Goal: Information Seeking & Learning: Check status

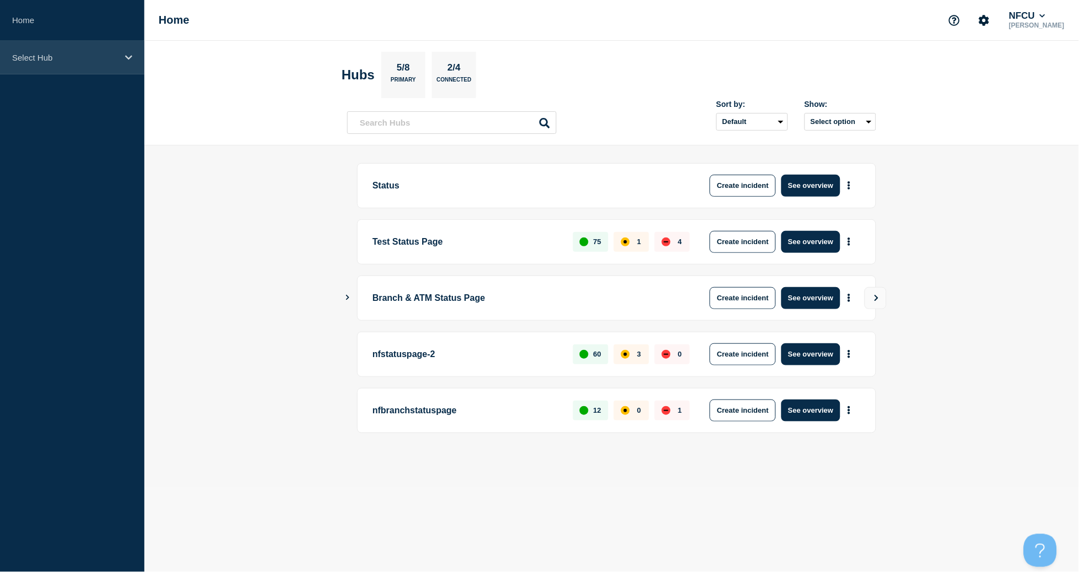
click at [43, 54] on p "Select Hub" at bounding box center [65, 57] width 106 height 9
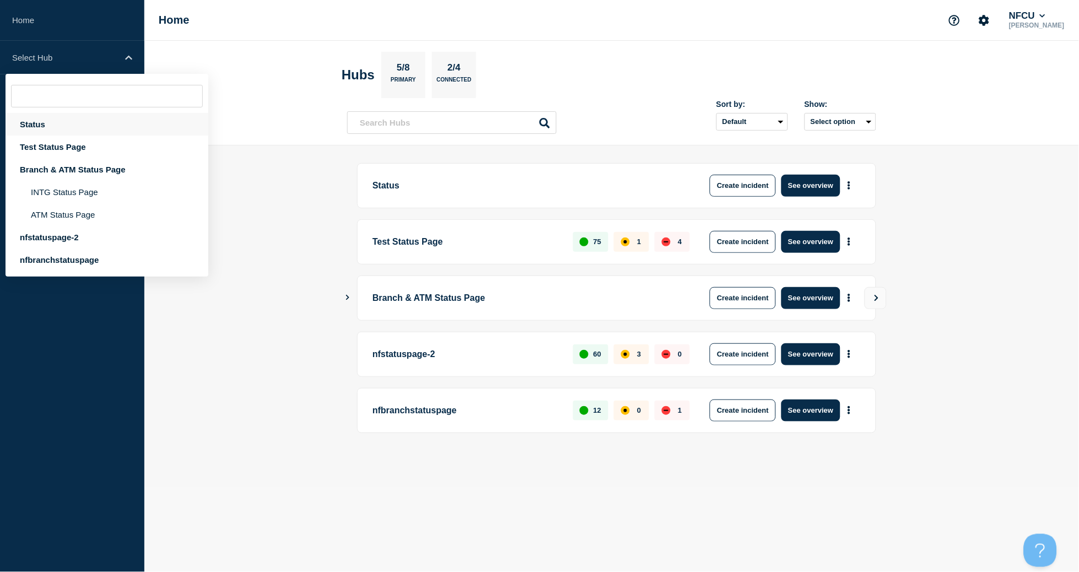
click at [33, 124] on div "Status" at bounding box center [107, 124] width 203 height 23
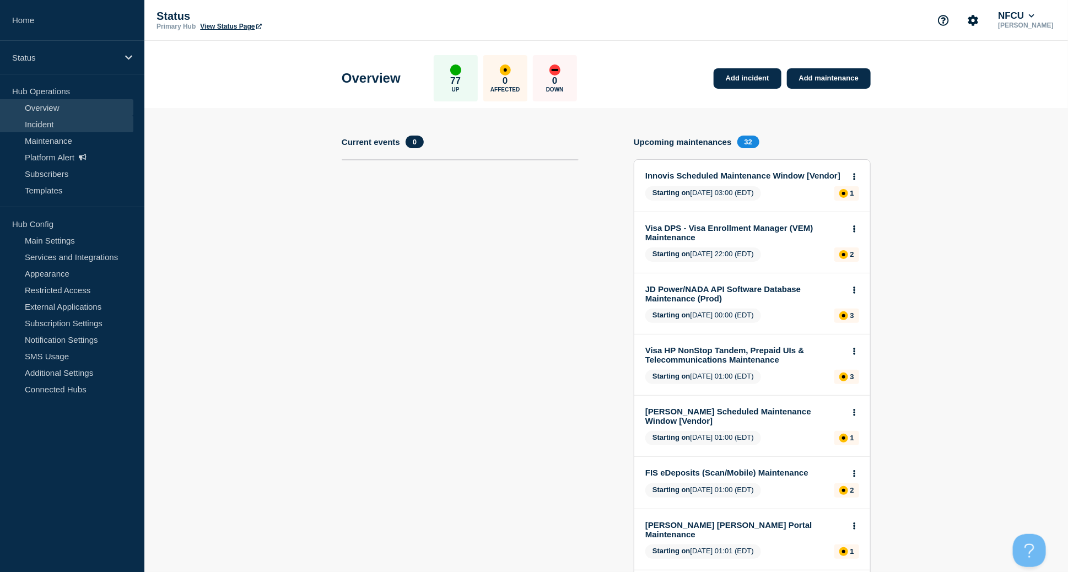
click at [51, 131] on link "Incident" at bounding box center [66, 124] width 133 height 17
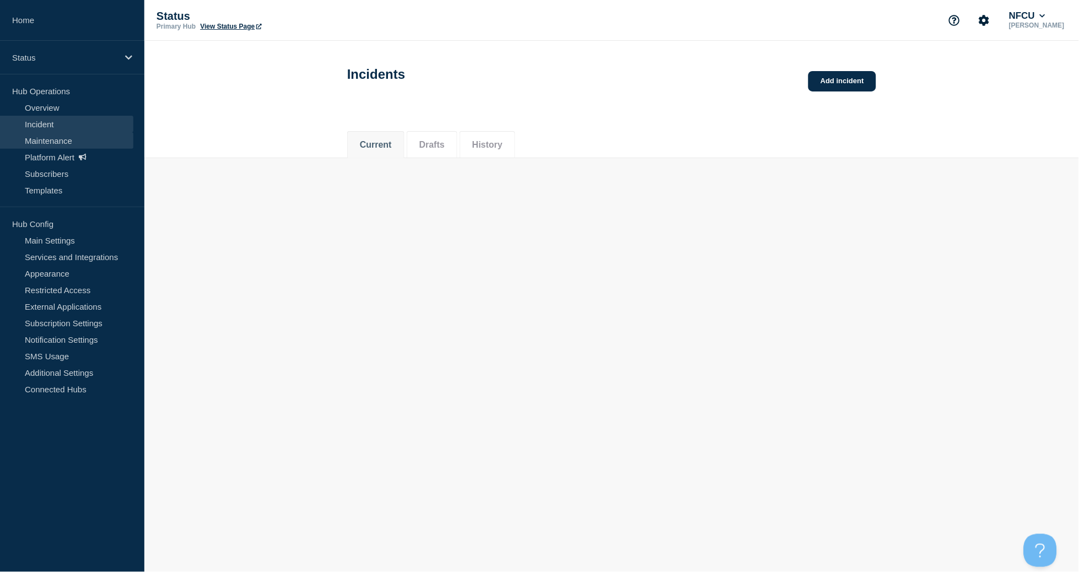
click at [47, 137] on link "Maintenance" at bounding box center [66, 140] width 133 height 17
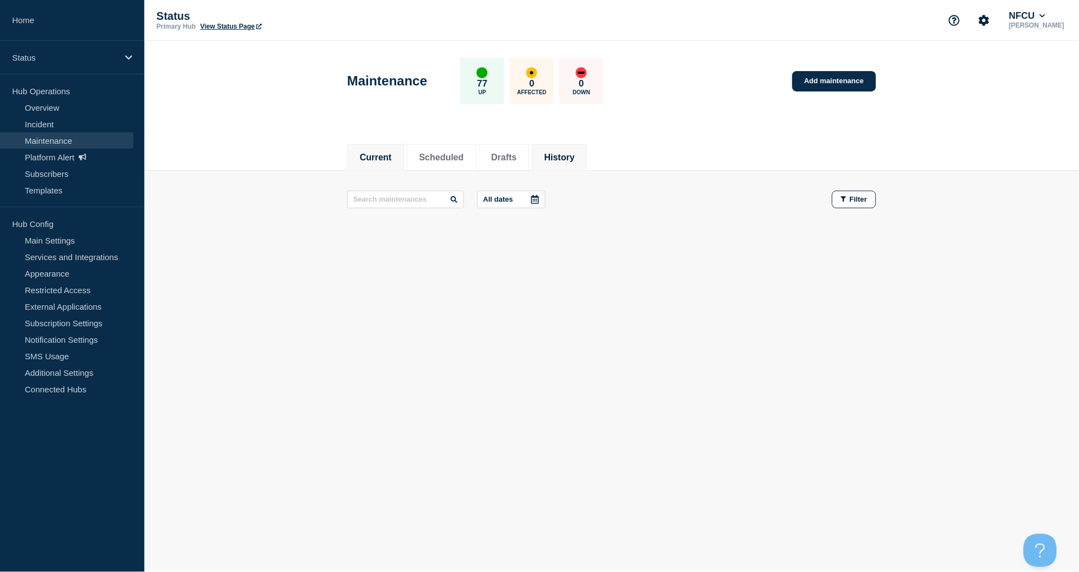
click at [575, 159] on button "History" at bounding box center [559, 158] width 30 height 10
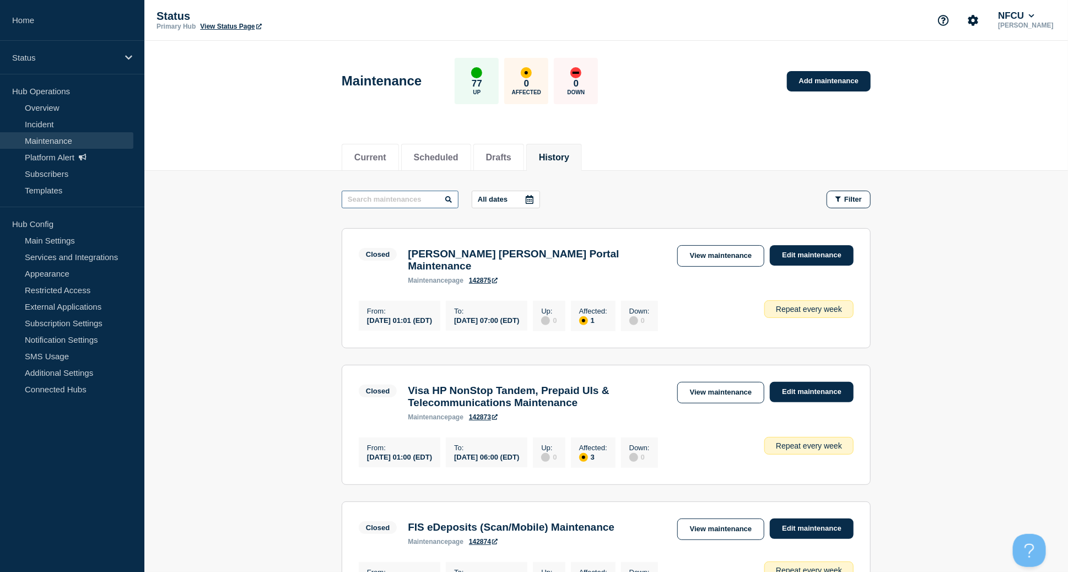
click at [397, 199] on input "text" at bounding box center [400, 200] width 117 height 18
click at [396, 198] on input "text" at bounding box center [400, 200] width 117 height 18
type input "trips"
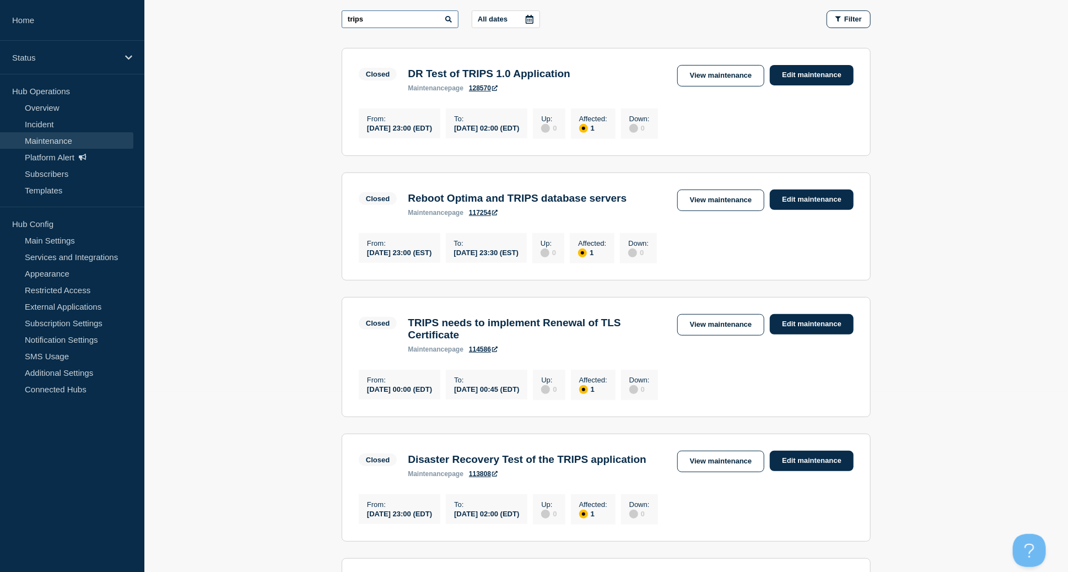
scroll to position [220, 0]
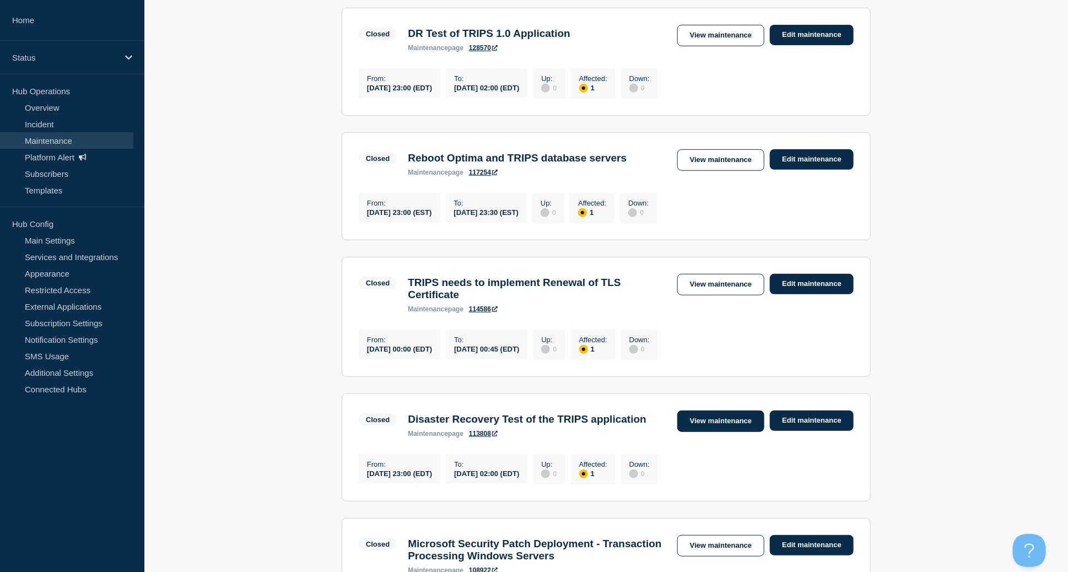
click at [709, 432] on link "View maintenance" at bounding box center [720, 421] width 87 height 21
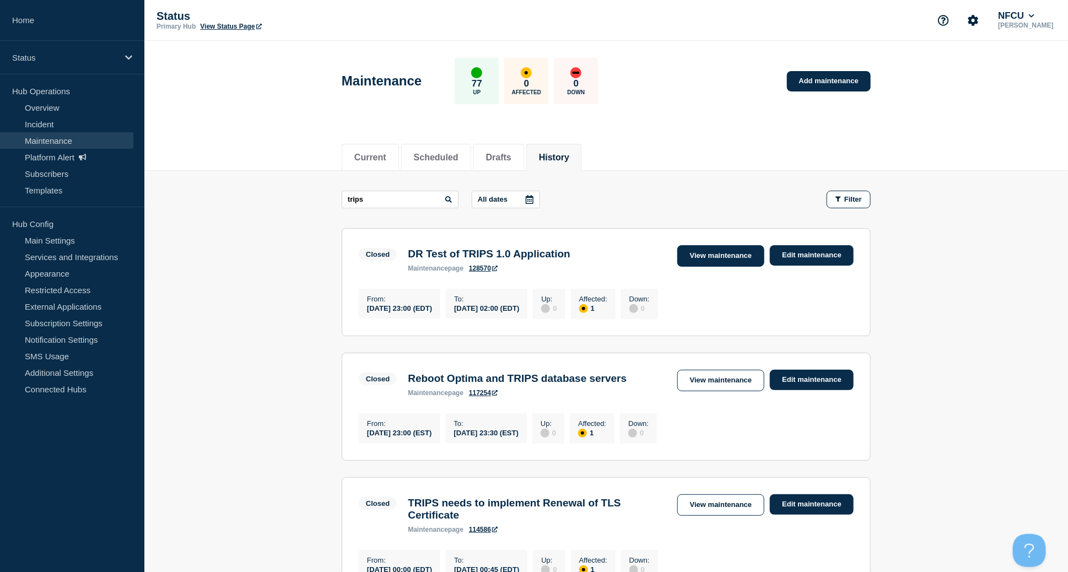
click at [696, 252] on link "View maintenance" at bounding box center [720, 255] width 87 height 21
